Goal: Information Seeking & Learning: Learn about a topic

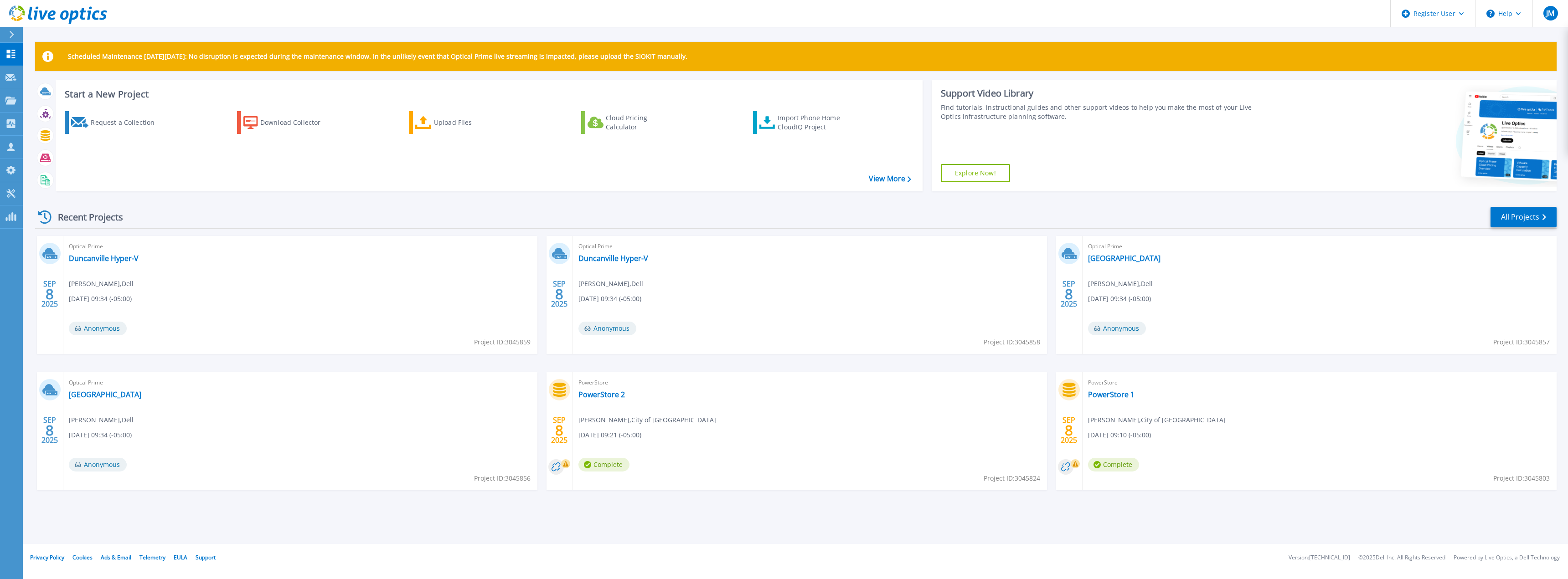
click at [319, 228] on div "Recent Projects All Projects" at bounding box center [796, 217] width 1521 height 23
click at [8, 97] on icon at bounding box center [11, 100] width 11 height 8
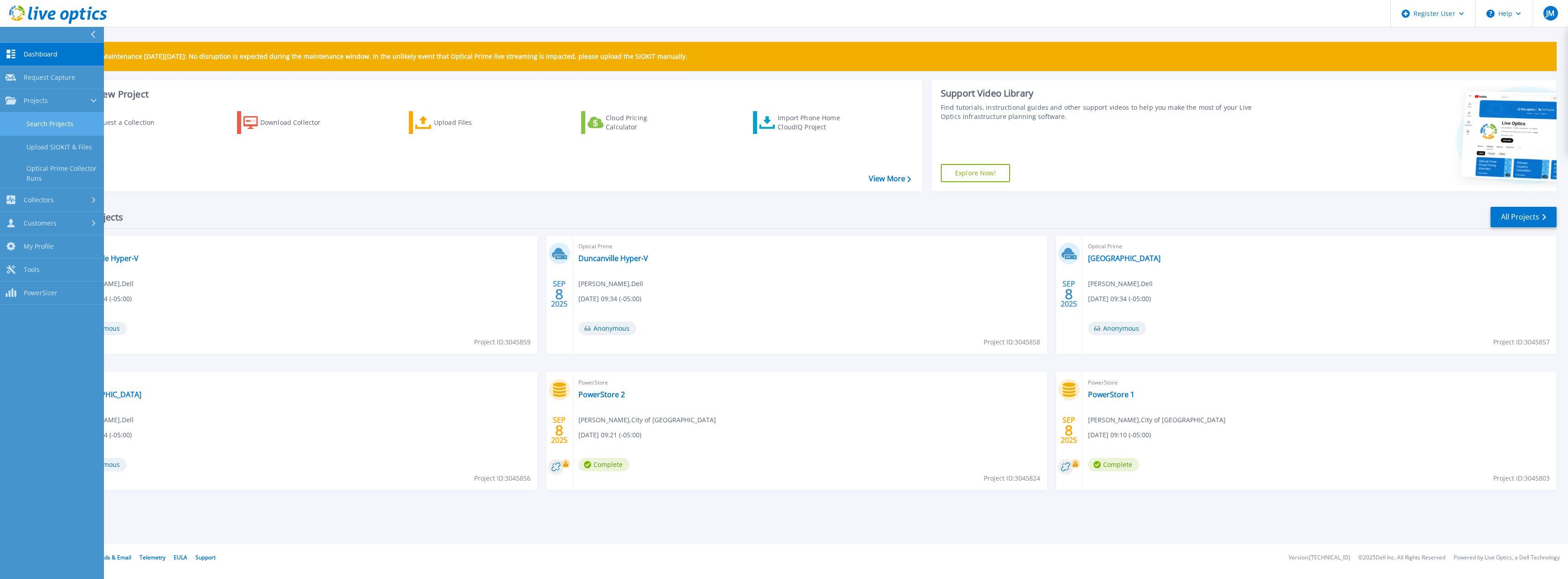
click at [57, 121] on link "Search Projects" at bounding box center [52, 124] width 104 height 23
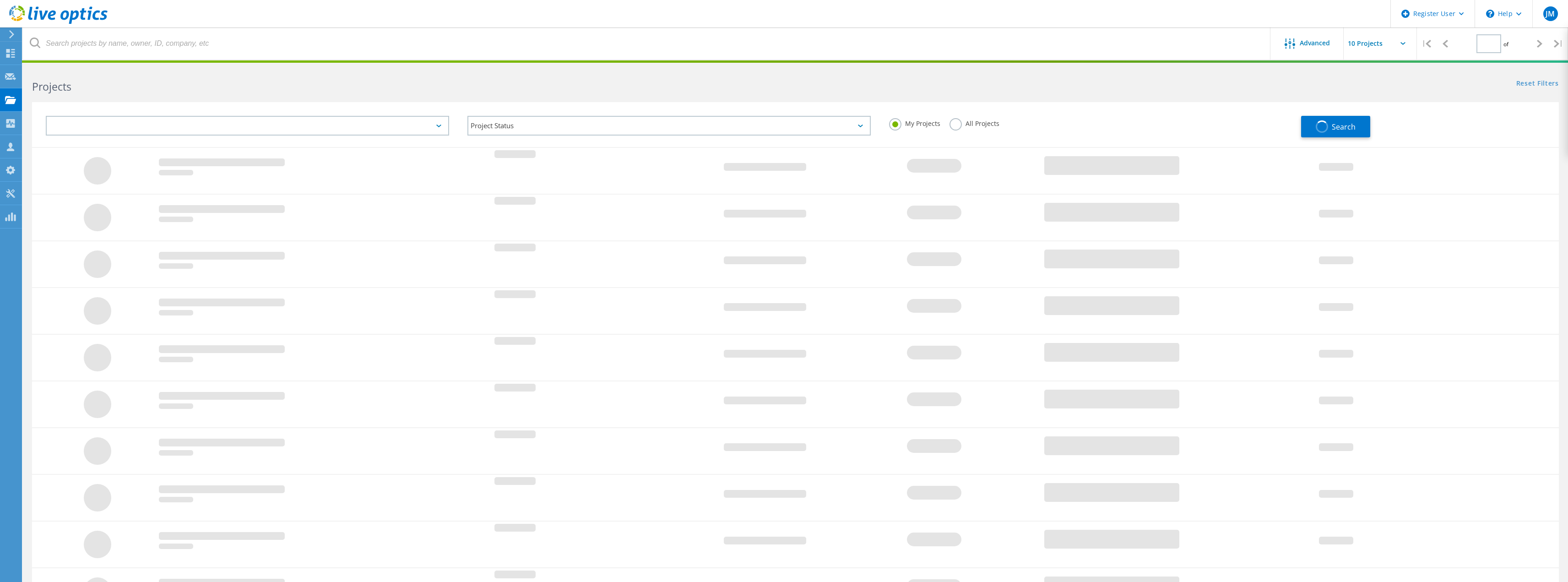
type input "1"
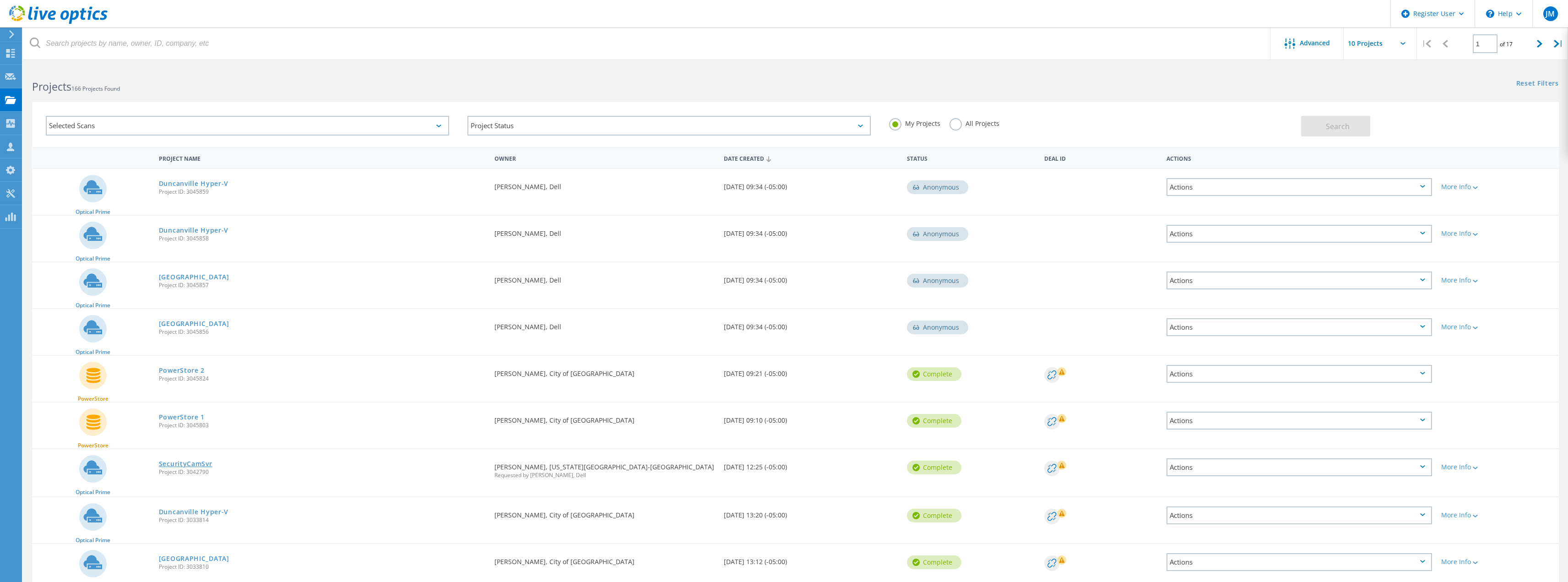
click at [188, 462] on link "SecurityCamSvr" at bounding box center [185, 464] width 54 height 6
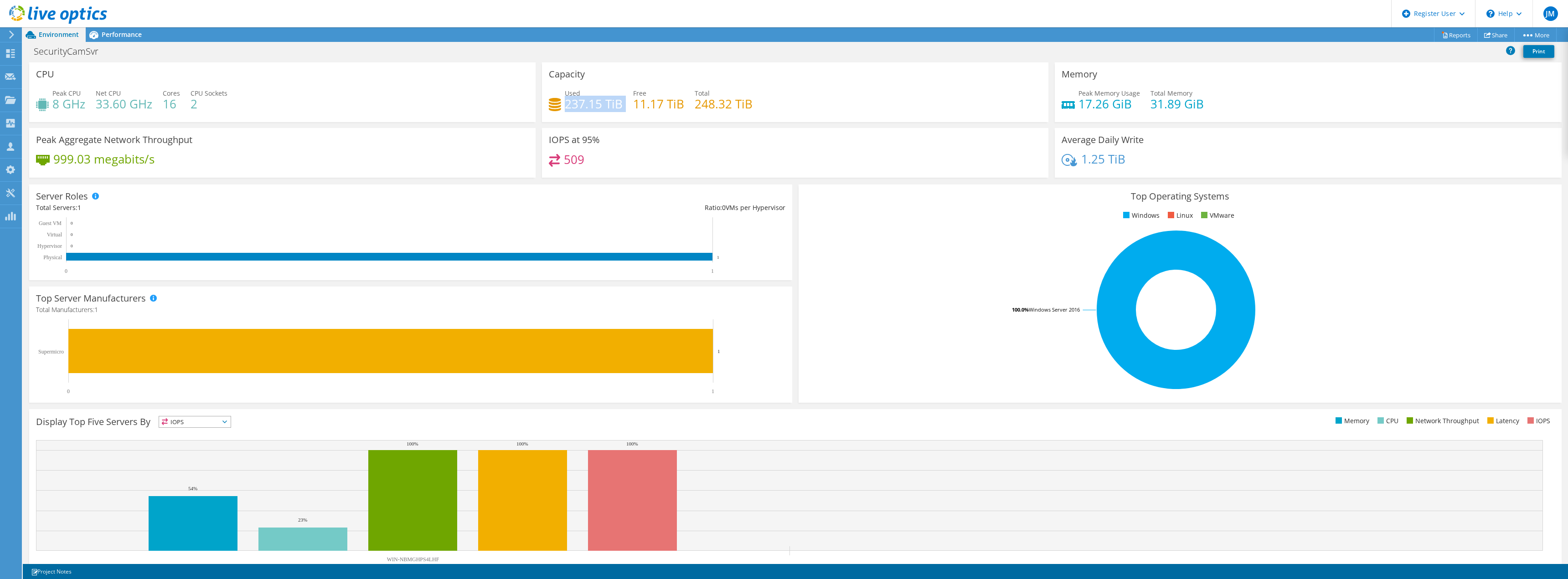
drag, startPoint x: 562, startPoint y: 106, endPoint x: 621, endPoint y: 105, distance: 59.0
click at [621, 105] on div "Used 237.15 TiB Free 11.17 TiB Total 248.32 TiB" at bounding box center [795, 103] width 493 height 30
drag, startPoint x: 620, startPoint y: 105, endPoint x: 572, endPoint y: 106, distance: 48.0
click at [572, 106] on div "Used 237.15 TiB Free 11.17 TiB Total 248.32 TiB" at bounding box center [795, 103] width 493 height 30
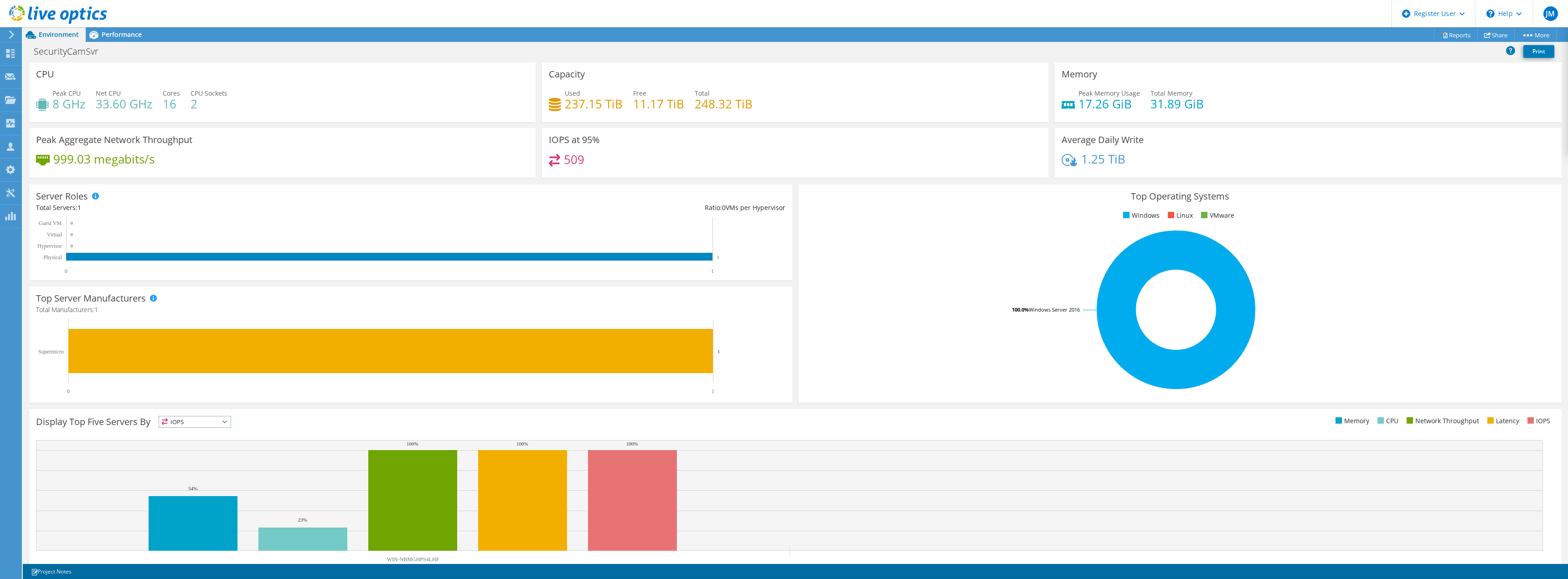
click at [566, 106] on h4 "237.15 TiB" at bounding box center [594, 104] width 58 height 10
drag, startPoint x: 751, startPoint y: 105, endPoint x: 315, endPoint y: 115, distance: 436.1
click at [524, 108] on div "CPU Peak CPU 8 GHz Net CPU 33.60 GHz Cores 16 CPU Sockets 2 Capacity Used 237.1…" at bounding box center [795, 122] width 1538 height 121
click at [565, 103] on h4 "237.15 TiB" at bounding box center [594, 104] width 58 height 10
drag, startPoint x: 559, startPoint y: 103, endPoint x: 621, endPoint y: 108, distance: 62.2
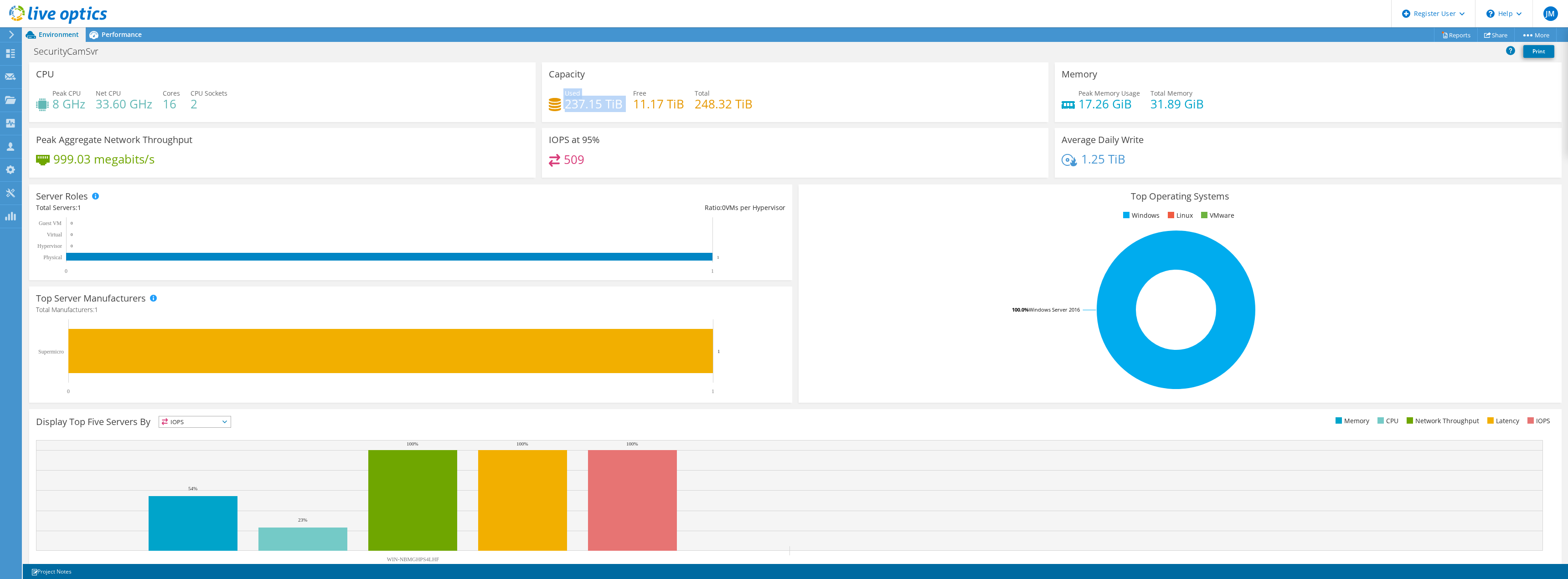
click at [621, 108] on div "Used 237.15 TiB Free 11.17 TiB Total 248.32 TiB" at bounding box center [795, 103] width 493 height 30
drag, startPoint x: 562, startPoint y: 100, endPoint x: 631, endPoint y: 102, distance: 69.0
click at [631, 102] on div "Used 237.15 TiB Free 11.17 TiB Total 248.32 TiB" at bounding box center [795, 103] width 493 height 30
click at [780, 108] on div "Used 237.15 TiB Free 11.17 TiB Total 248.32 TiB" at bounding box center [795, 103] width 493 height 30
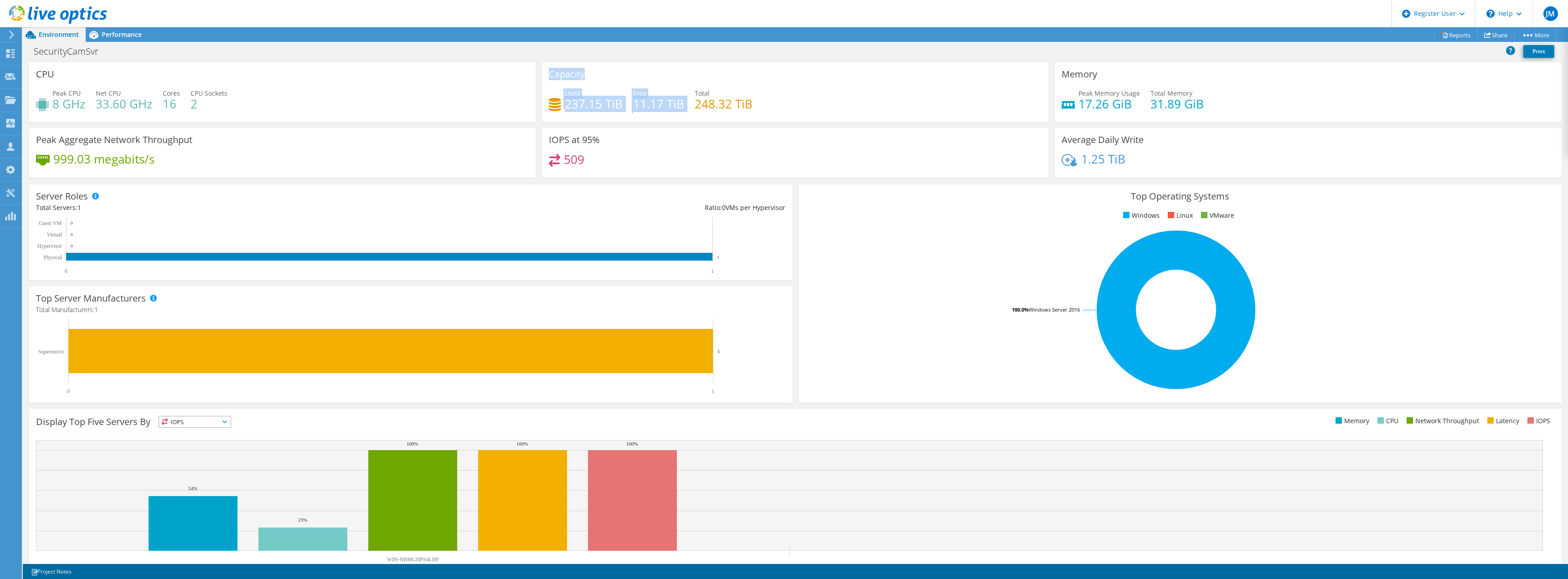
drag, startPoint x: 580, startPoint y: 114, endPoint x: 470, endPoint y: 115, distance: 110.0
click at [521, 115] on div "CPU Peak CPU 8 GHz Net CPU 33.60 GHz Cores 16 CPU Sockets 2 Capacity Used 237.1…" at bounding box center [795, 122] width 1538 height 121
click at [135, 31] on span "Performance" at bounding box center [121, 34] width 40 height 9
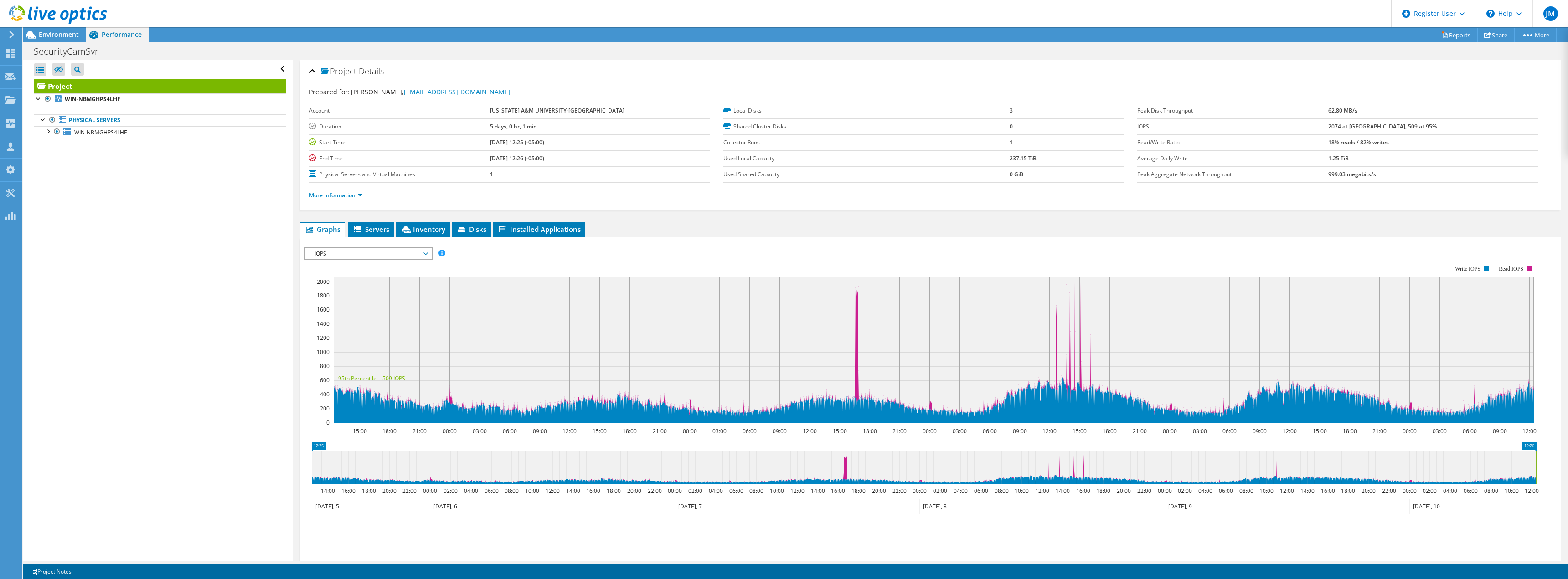
drag, startPoint x: 1060, startPoint y: 154, endPoint x: 700, endPoint y: 159, distance: 360.0
click at [700, 159] on section "Account TEXAS A&M UNIVERSITY-TEXARKANA Duration 5 days, 0 hr, 1 min Start Time …" at bounding box center [723, 143] width 828 height 80
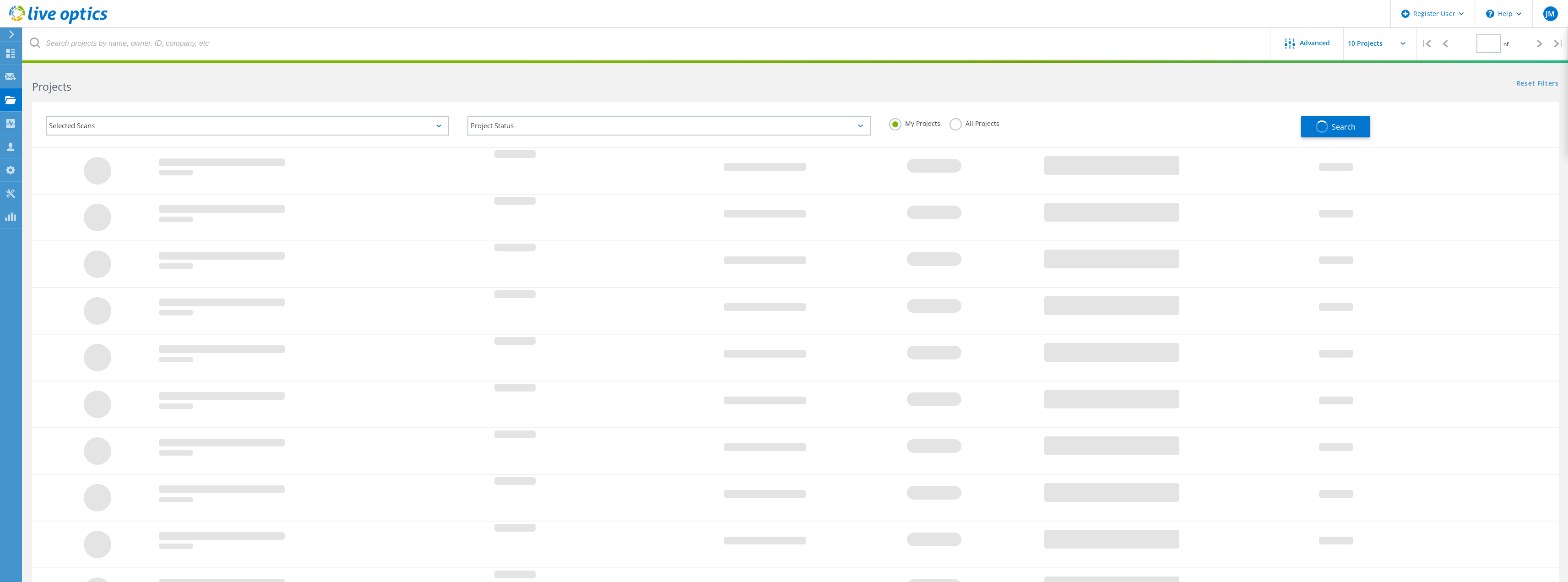
type input "1"
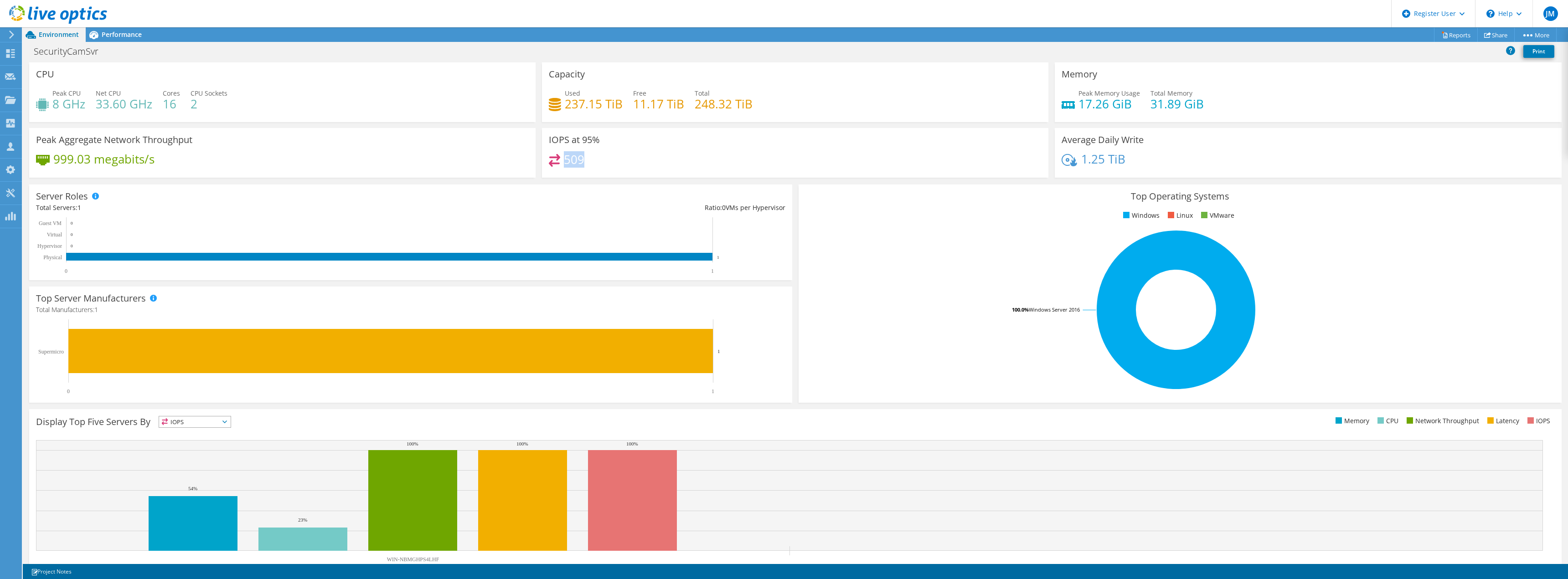
drag, startPoint x: 562, startPoint y: 158, endPoint x: 702, endPoint y: 159, distance: 140.0
click at [702, 159] on div "509" at bounding box center [795, 164] width 493 height 20
drag, startPoint x: 749, startPoint y: 159, endPoint x: 604, endPoint y: 114, distance: 151.8
click at [519, 145] on div "CPU Peak CPU 8 GHz Net CPU 33.60 GHz Cores 16 CPU Sockets 2 Capacity Used 237.1…" at bounding box center [795, 122] width 1538 height 121
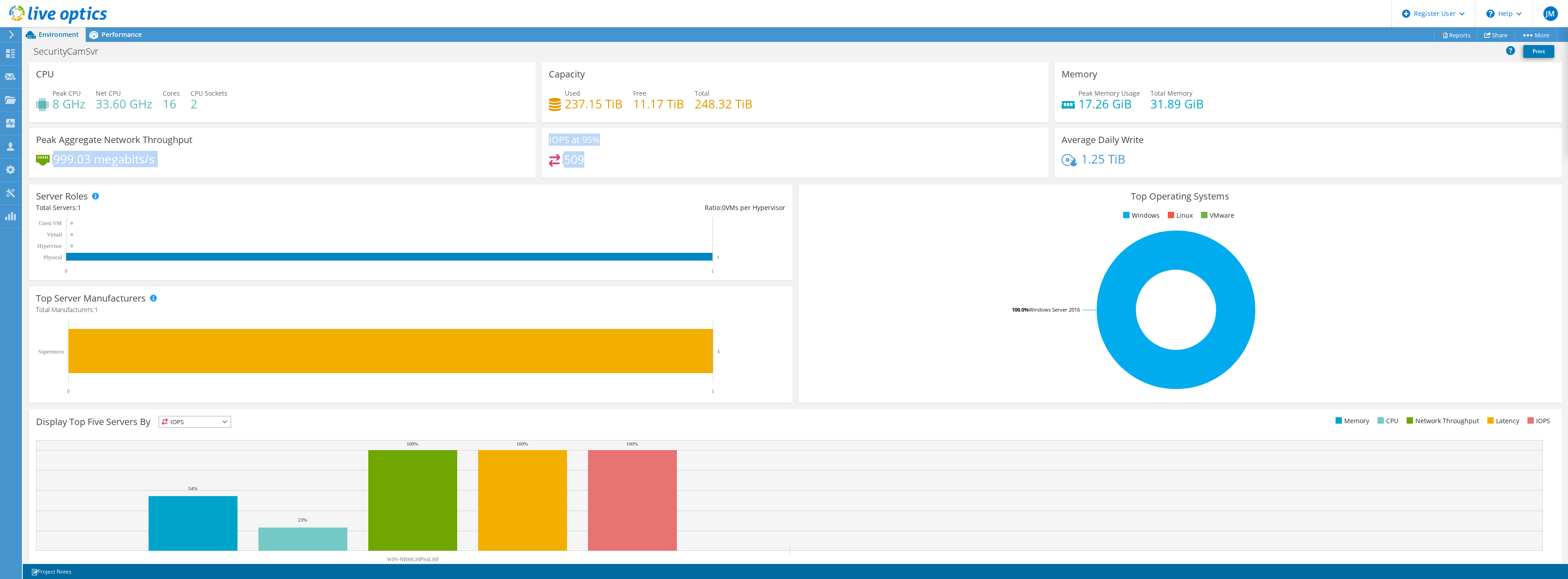
click at [673, 153] on div "IOPS at 95% 509" at bounding box center [795, 153] width 506 height 50
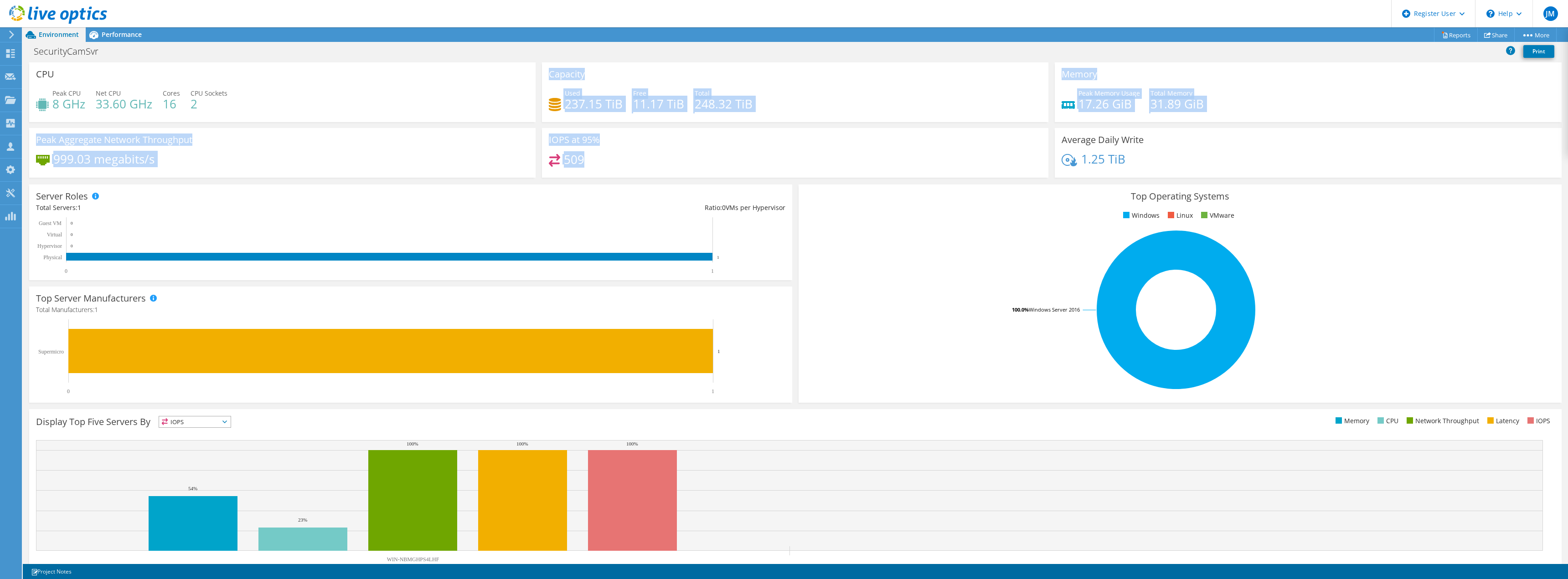
drag, startPoint x: 620, startPoint y: 166, endPoint x: 403, endPoint y: 79, distance: 233.8
click at [458, 98] on div "CPU Peak CPU 8 GHz Net CPU 33.60 GHz Cores 16 CPU Sockets 2 Capacity Used 237.1…" at bounding box center [795, 122] width 1538 height 121
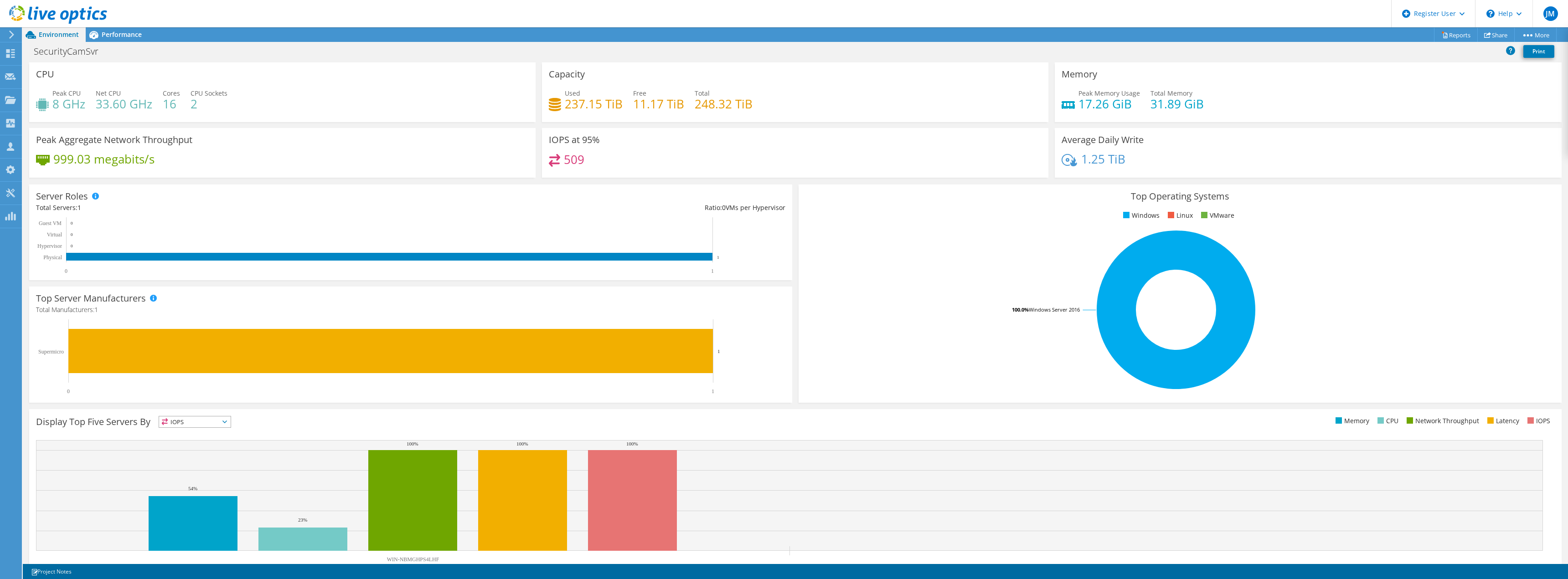
click at [121, 42] on div "SecurityCamSvr Print" at bounding box center [795, 52] width 1545 height 20
click at [121, 34] on span "Performance" at bounding box center [121, 34] width 40 height 9
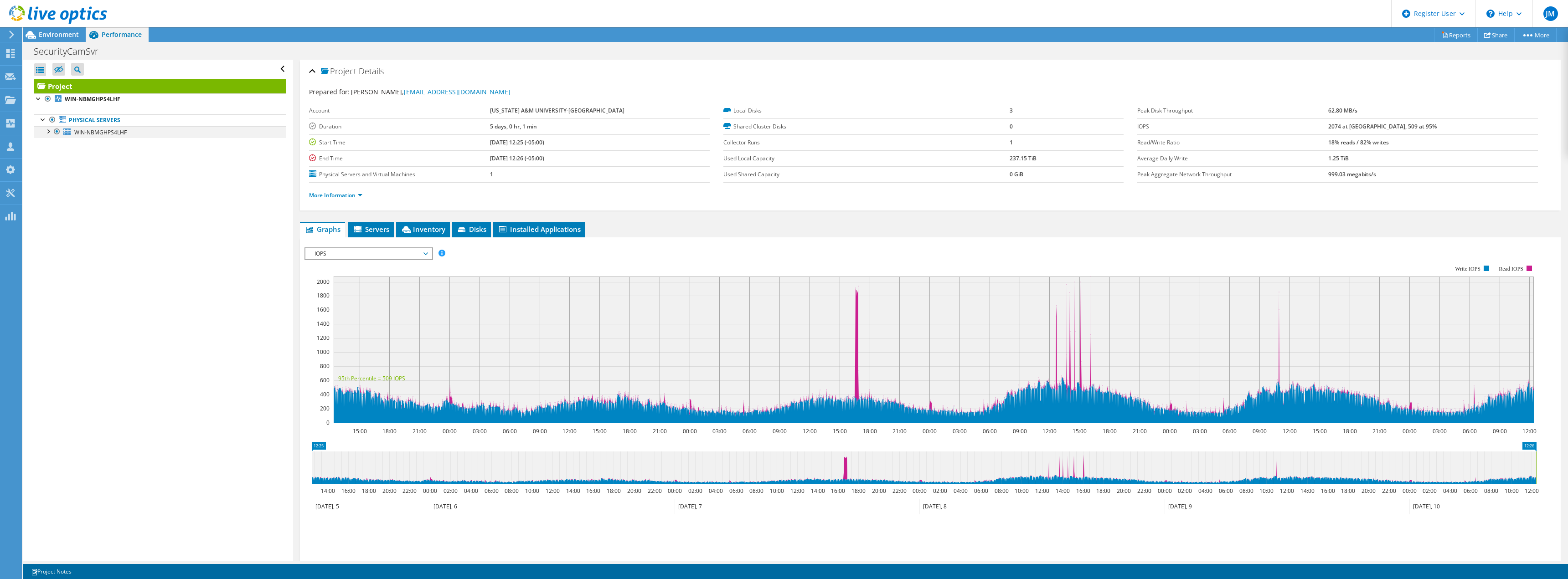
click at [50, 131] on div at bounding box center [47, 130] width 9 height 9
click at [145, 131] on link "WIN-NBMGHPS4LHF" at bounding box center [160, 132] width 252 height 12
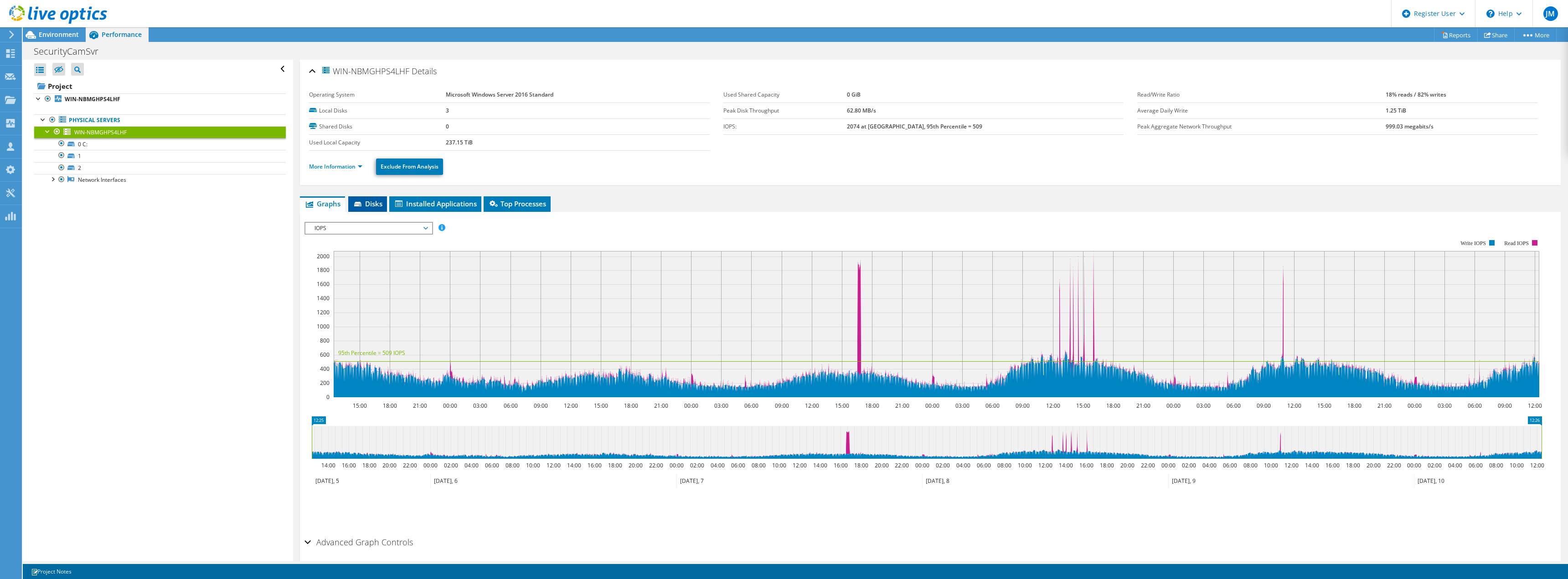
click at [356, 201] on span "Disks" at bounding box center [367, 204] width 30 height 9
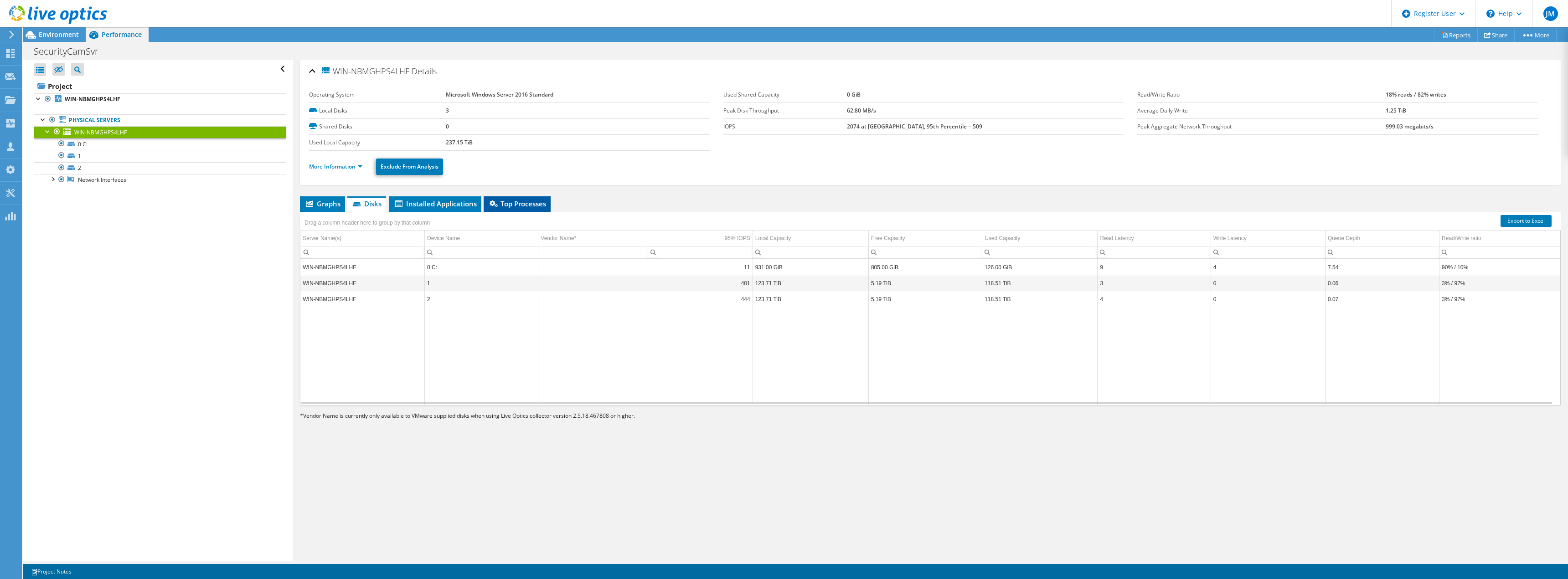
click at [501, 208] on span "Top Processes" at bounding box center [517, 204] width 58 height 9
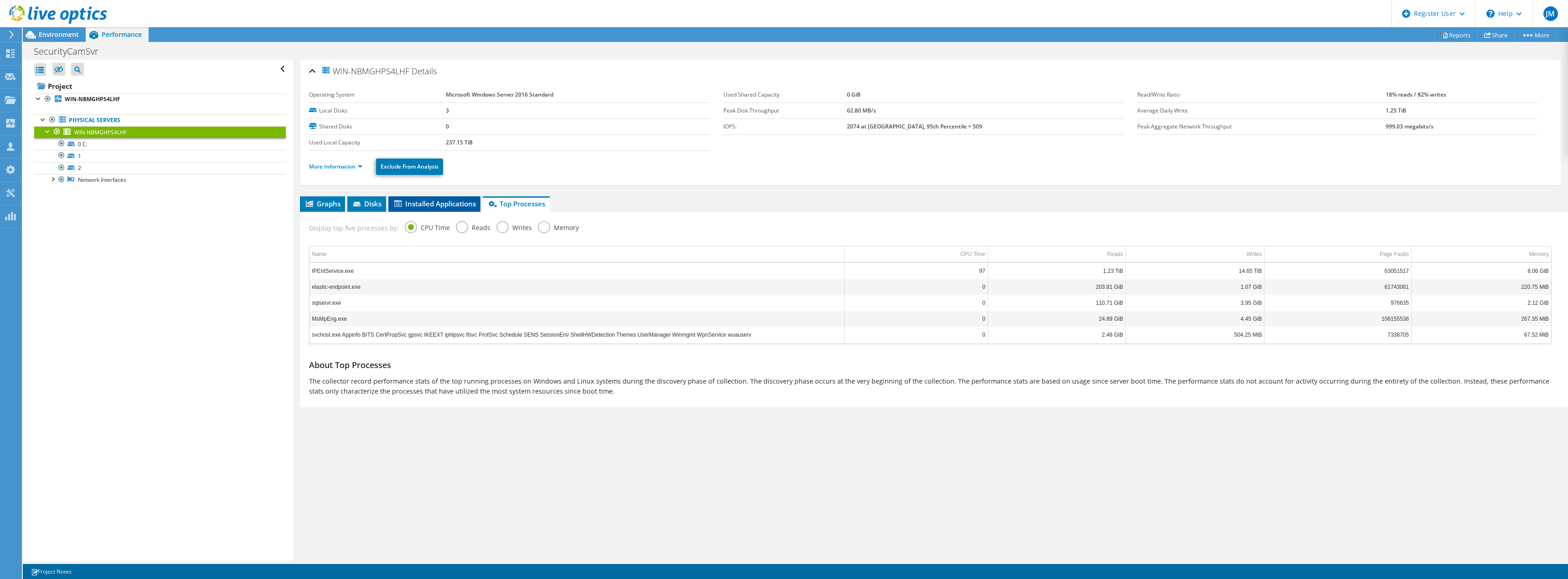
click at [422, 210] on li "Installed Applications" at bounding box center [434, 204] width 92 height 15
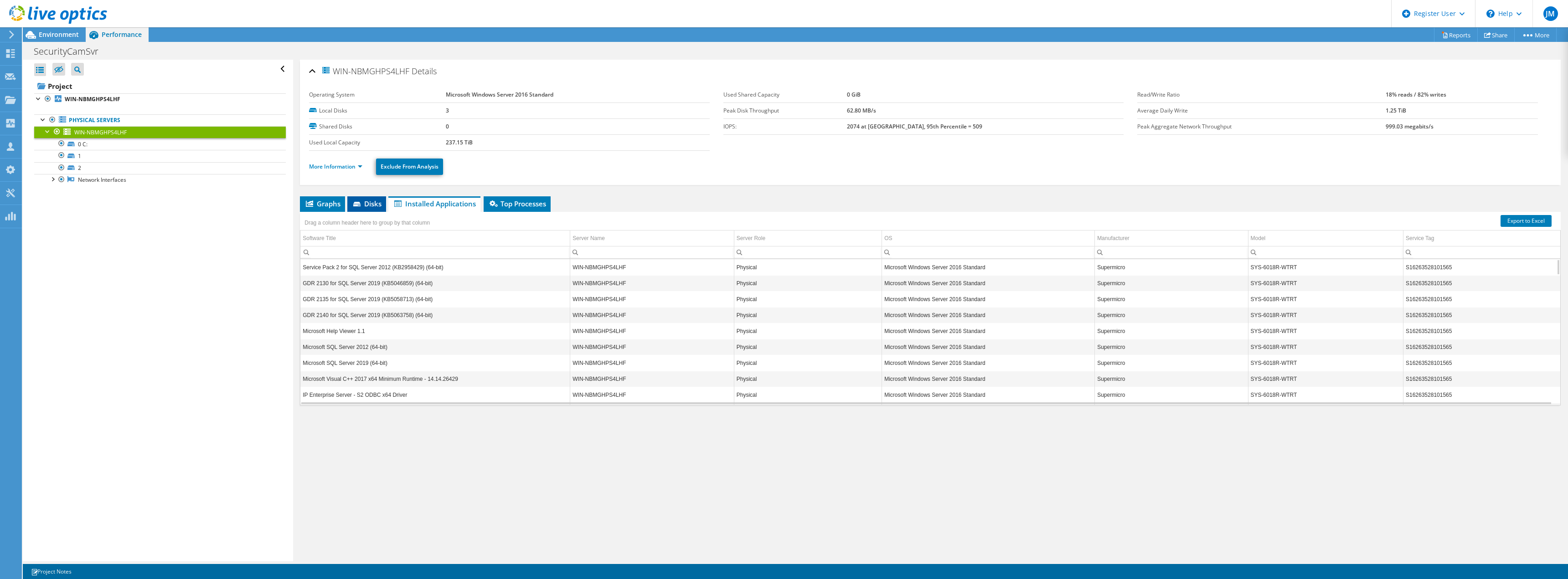
click at [366, 204] on span "Disks" at bounding box center [367, 204] width 30 height 9
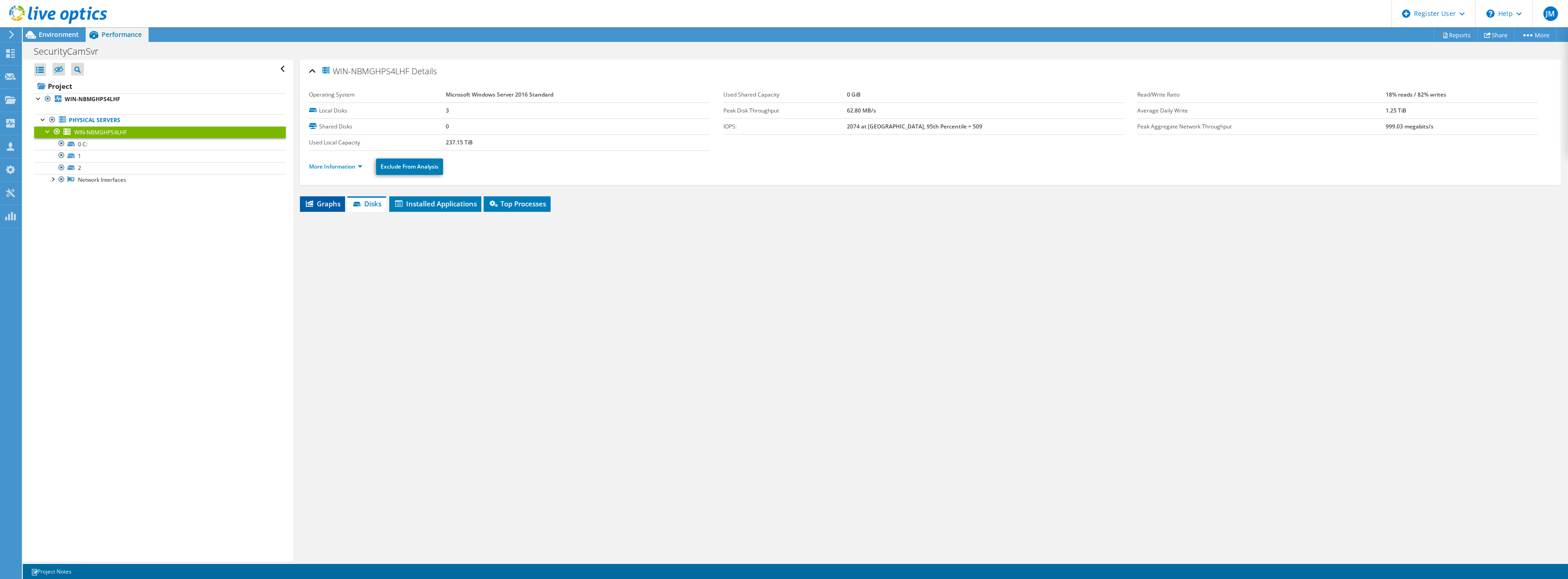
click at [326, 199] on span "Graphs" at bounding box center [322, 204] width 36 height 9
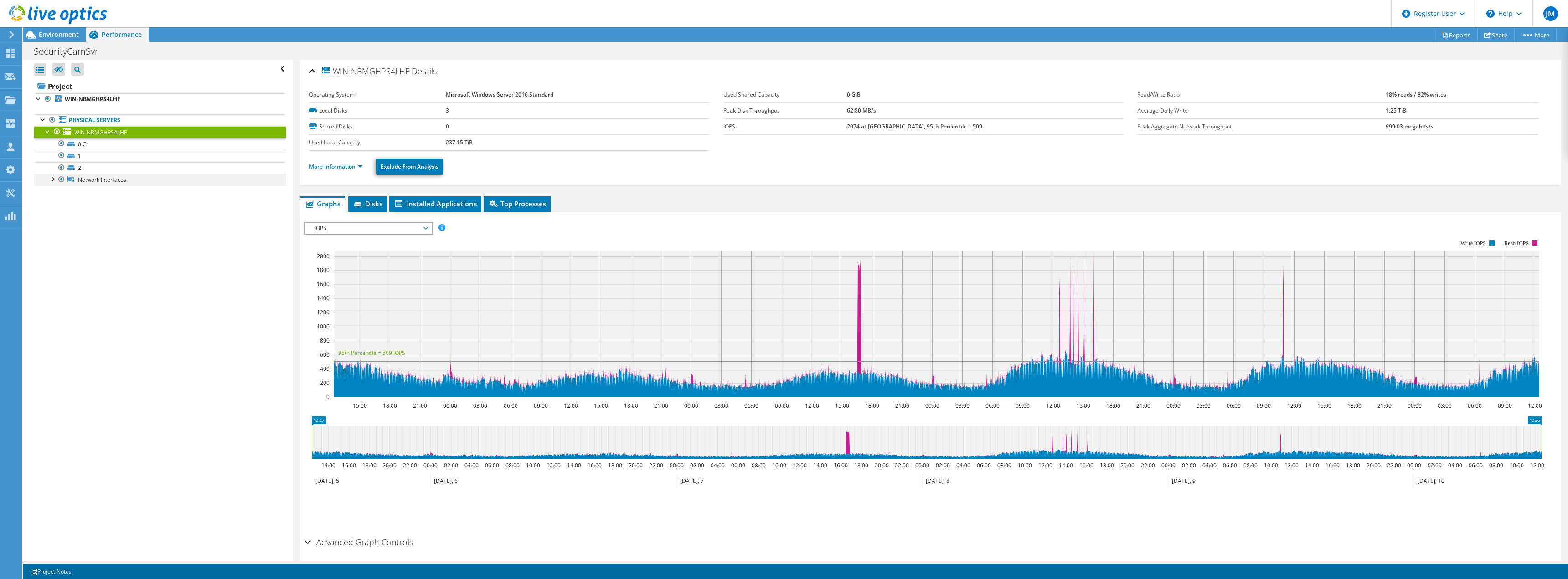
click at [53, 180] on div at bounding box center [52, 178] width 9 height 9
click at [153, 196] on link "Intel(R) Ethernet Controller X540-AT2" at bounding box center [160, 191] width 252 height 12
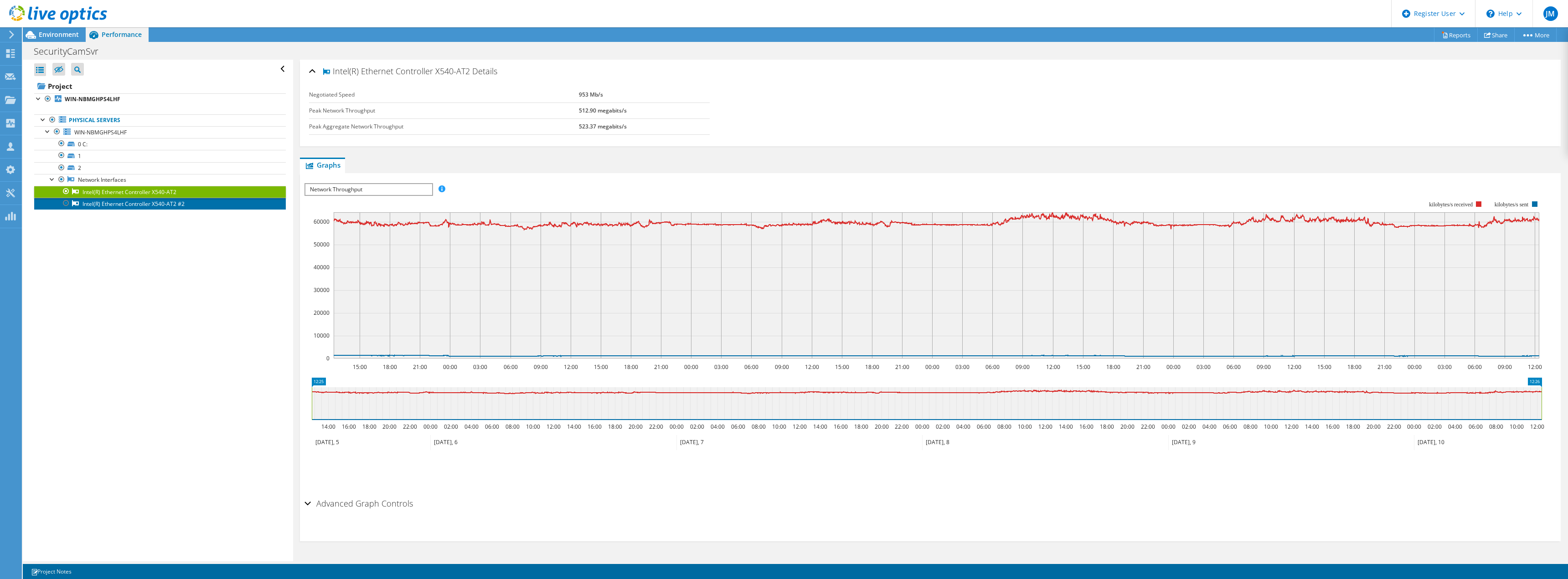
click at [153, 203] on link "Intel(R) Ethernet Controller X540-AT2 #2" at bounding box center [160, 203] width 252 height 12
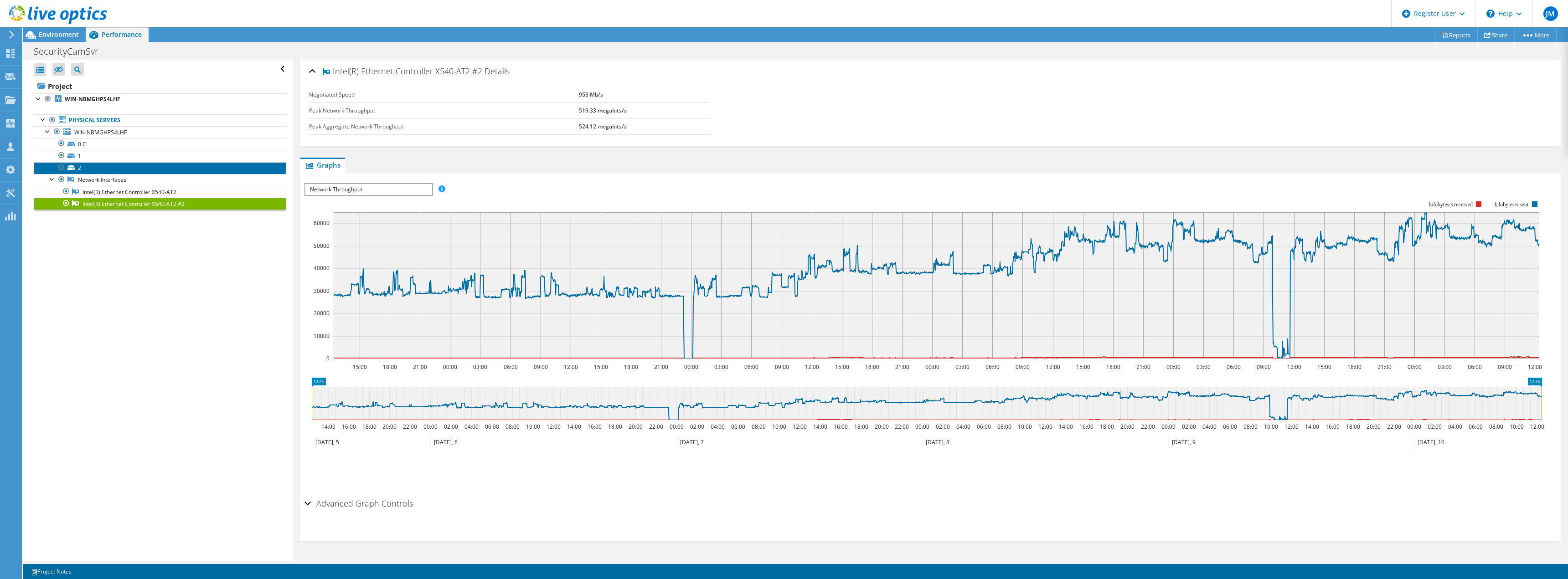
click at [142, 162] on link "2" at bounding box center [160, 168] width 252 height 12
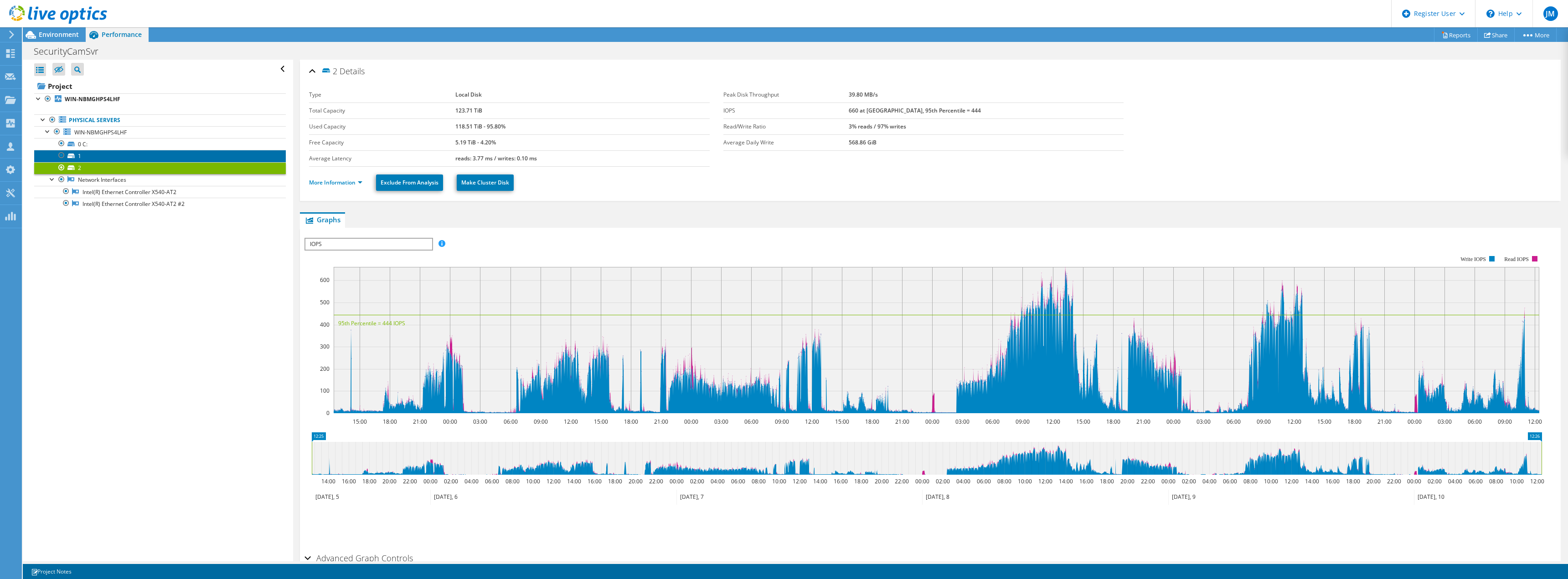
click at [140, 150] on link "1" at bounding box center [160, 156] width 252 height 12
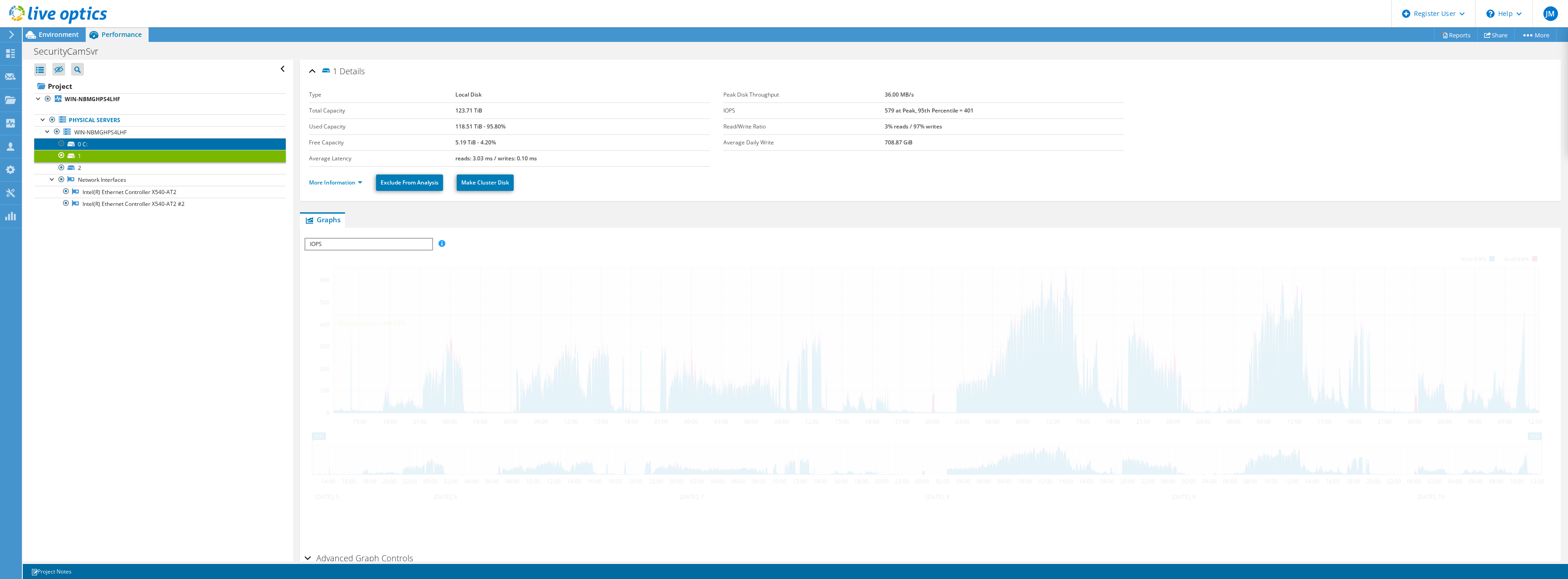
click at [140, 145] on link "0 C:" at bounding box center [160, 143] width 252 height 12
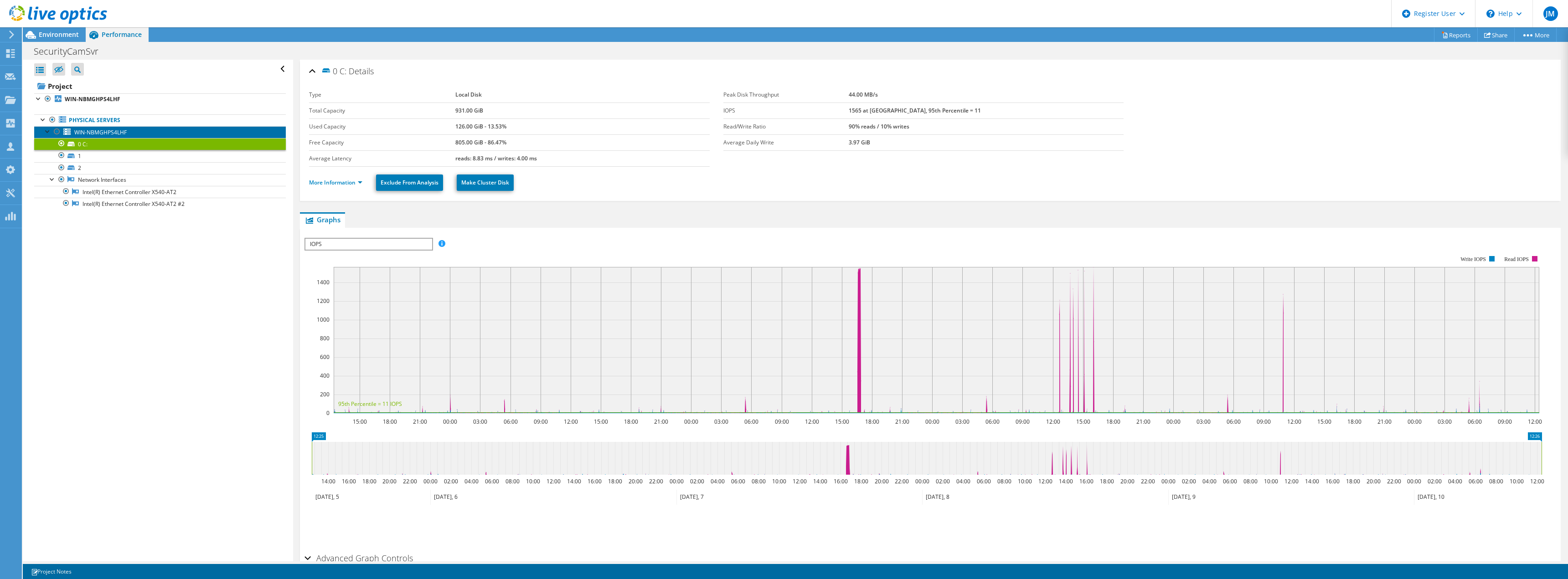
click at [137, 134] on link "WIN-NBMGHPS4LHF" at bounding box center [160, 132] width 252 height 12
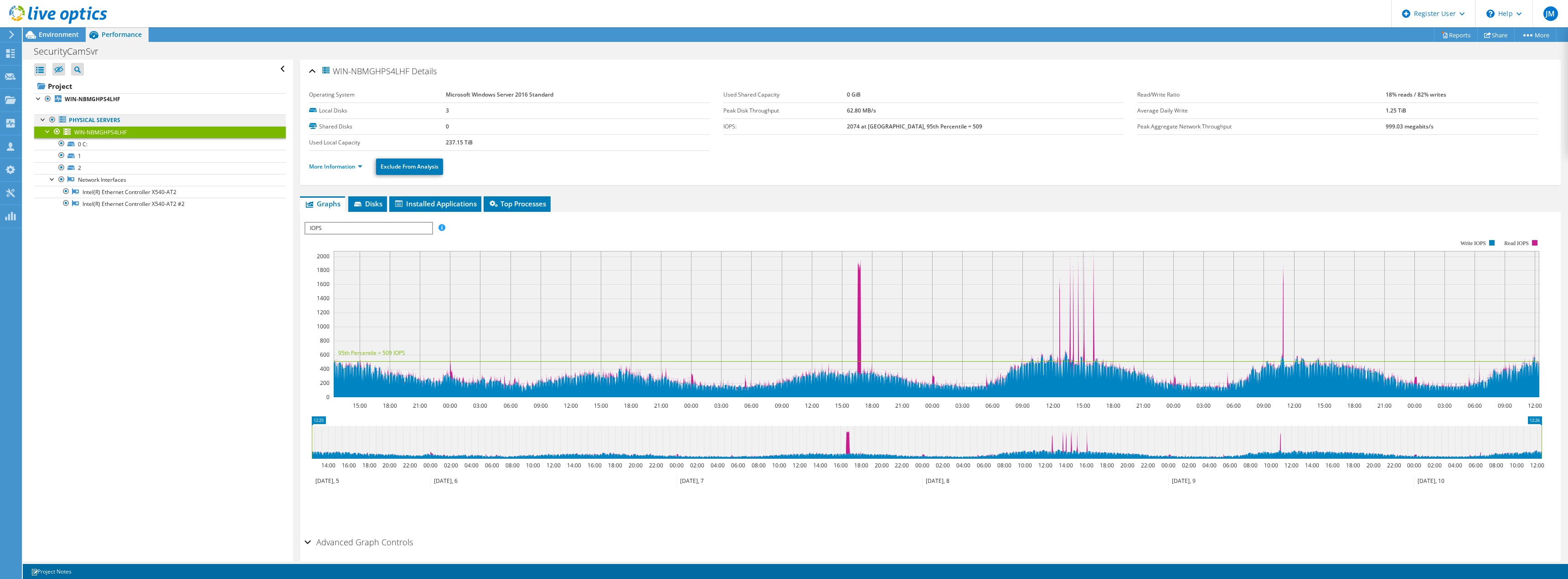
click at [117, 121] on link "Physical Servers" at bounding box center [160, 120] width 252 height 12
click at [133, 121] on link "Physical Servers" at bounding box center [160, 120] width 252 height 12
click at [88, 121] on link "Physical Servers" at bounding box center [160, 120] width 252 height 12
